Goal: Information Seeking & Learning: Learn about a topic

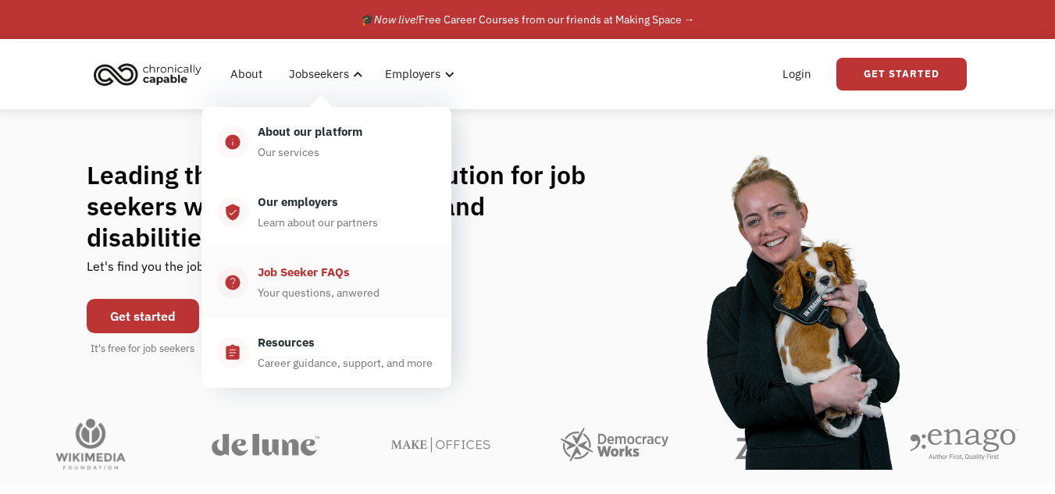
click at [337, 272] on div "Job Seeker FAQs" at bounding box center [304, 272] width 92 height 19
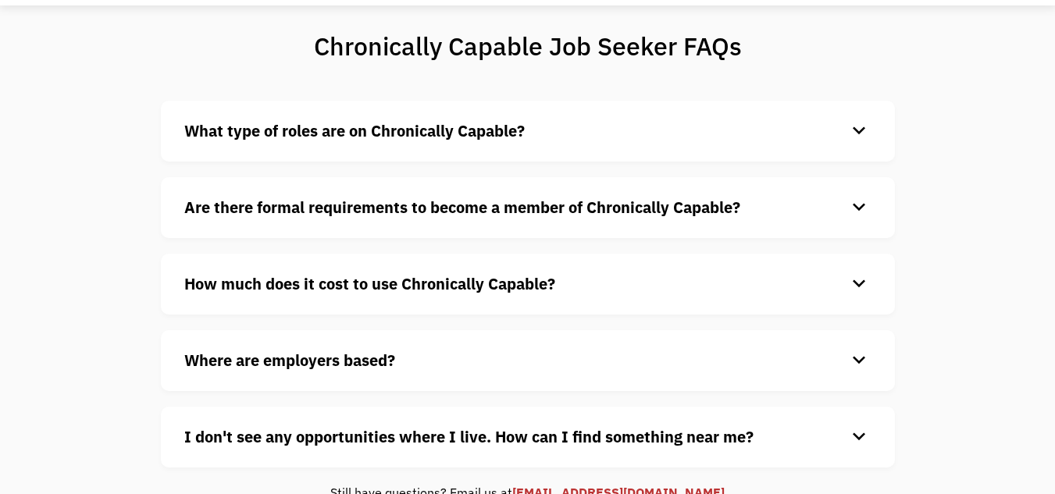
scroll to position [109, 0]
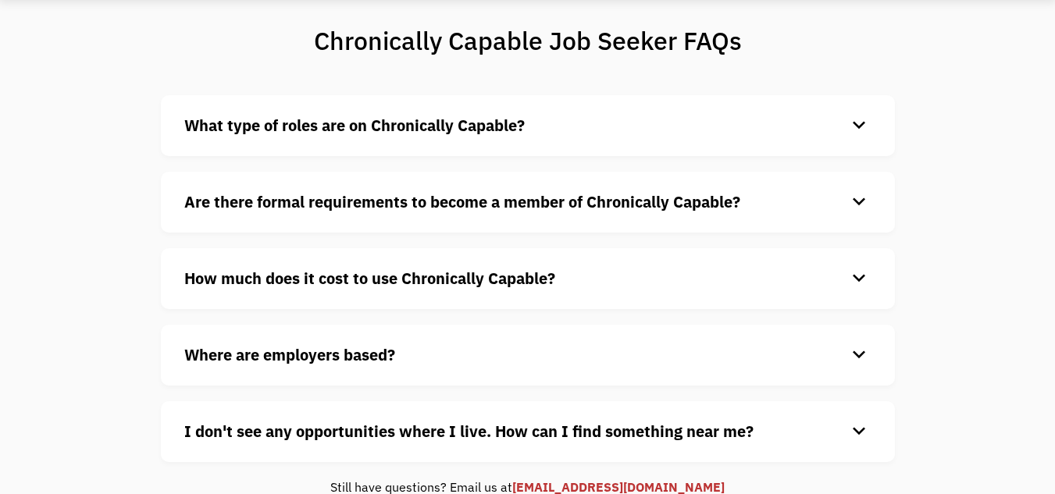
click at [764, 201] on h4 "Are there formal requirements to become a member of Chronically Capable?" at bounding box center [515, 202] width 662 height 23
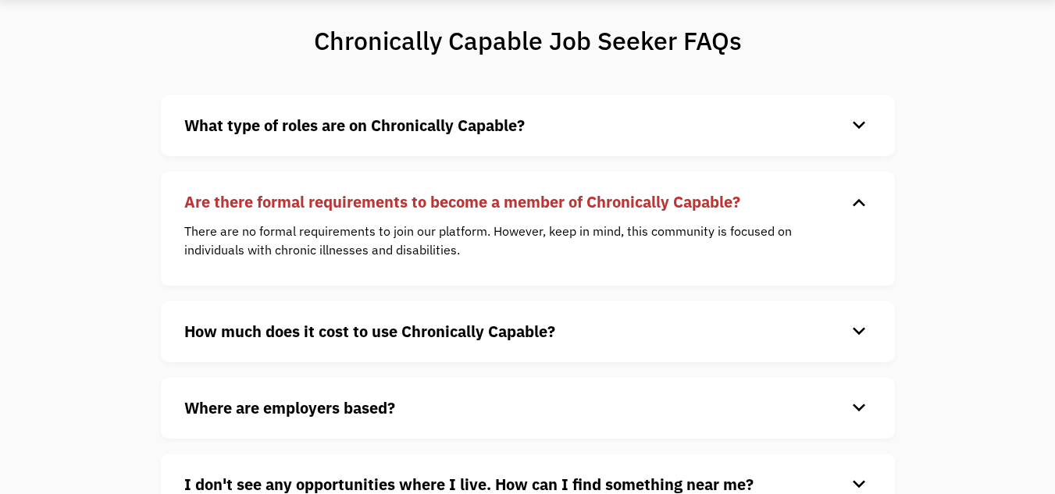
click at [764, 201] on h4 "Are there formal requirements to become a member of Chronically Capable?" at bounding box center [515, 202] width 662 height 23
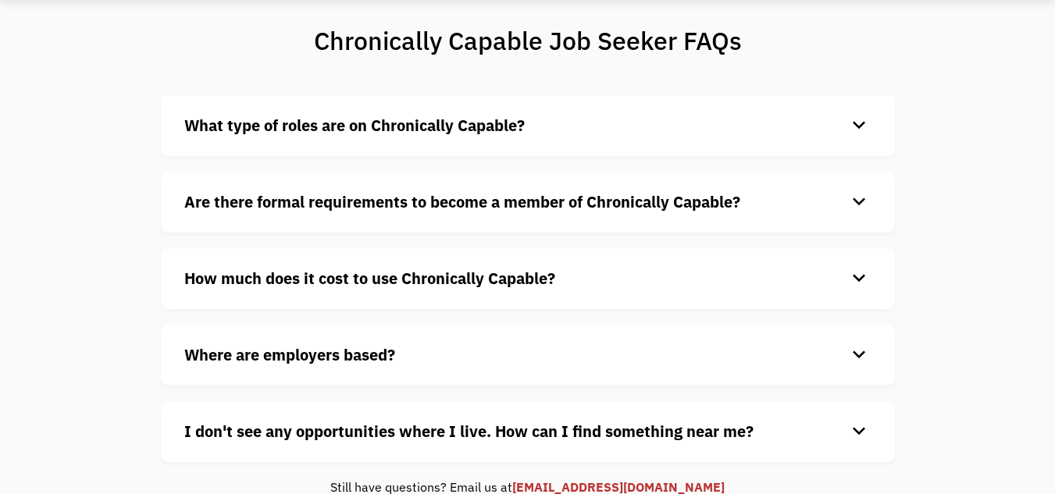
click at [840, 289] on div "How much does it cost to use Chronically Capable? keyboard_arrow_down Chronical…" at bounding box center [528, 278] width 734 height 61
click at [851, 277] on div "keyboard_arrow_down" at bounding box center [858, 278] width 25 height 23
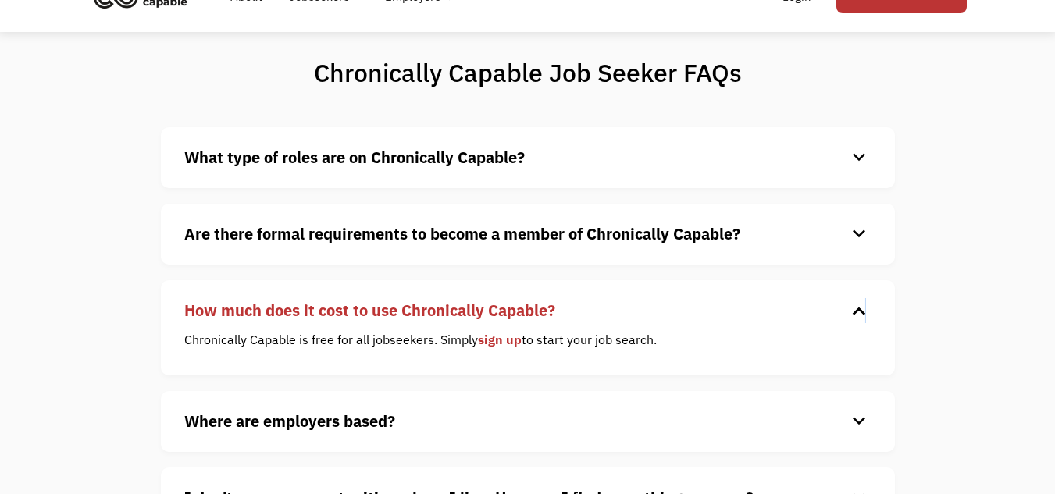
scroll to position [0, 0]
